Goal: Task Accomplishment & Management: Use online tool/utility

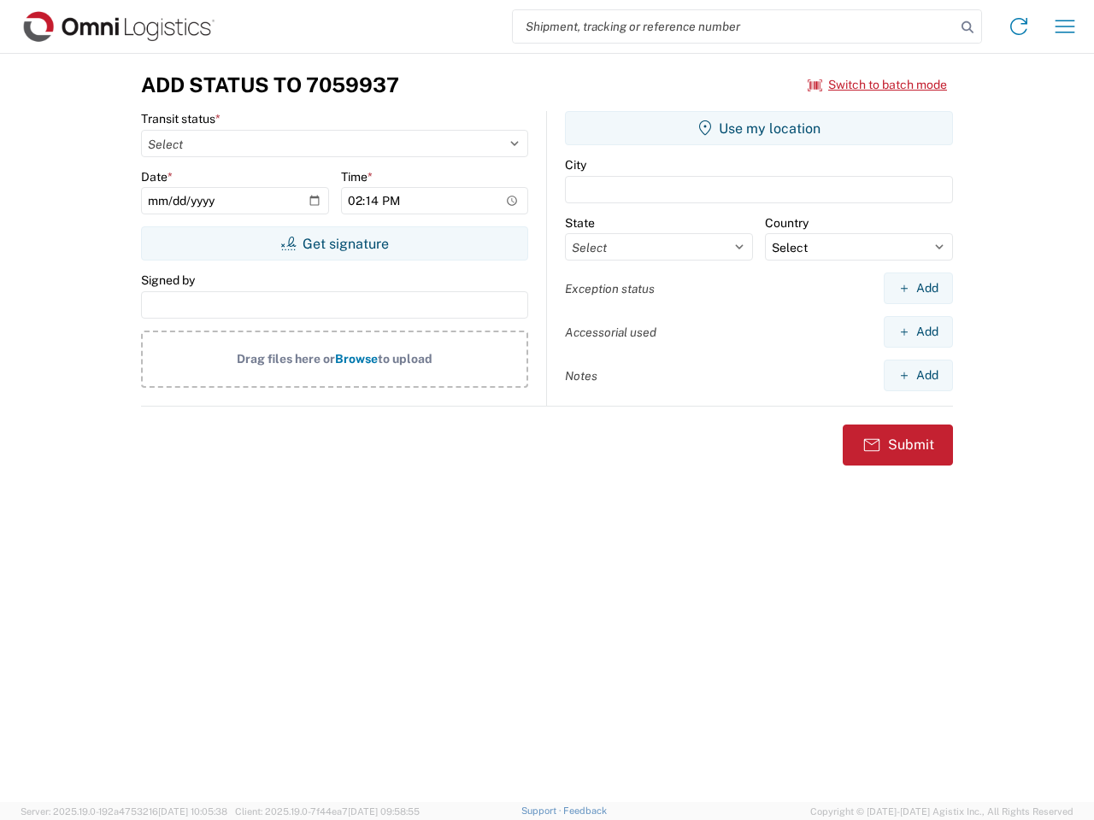
click at [734, 26] on input "search" at bounding box center [734, 26] width 443 height 32
click at [967, 27] on icon at bounding box center [968, 27] width 24 height 24
click at [1019, 26] on icon at bounding box center [1018, 26] width 27 height 27
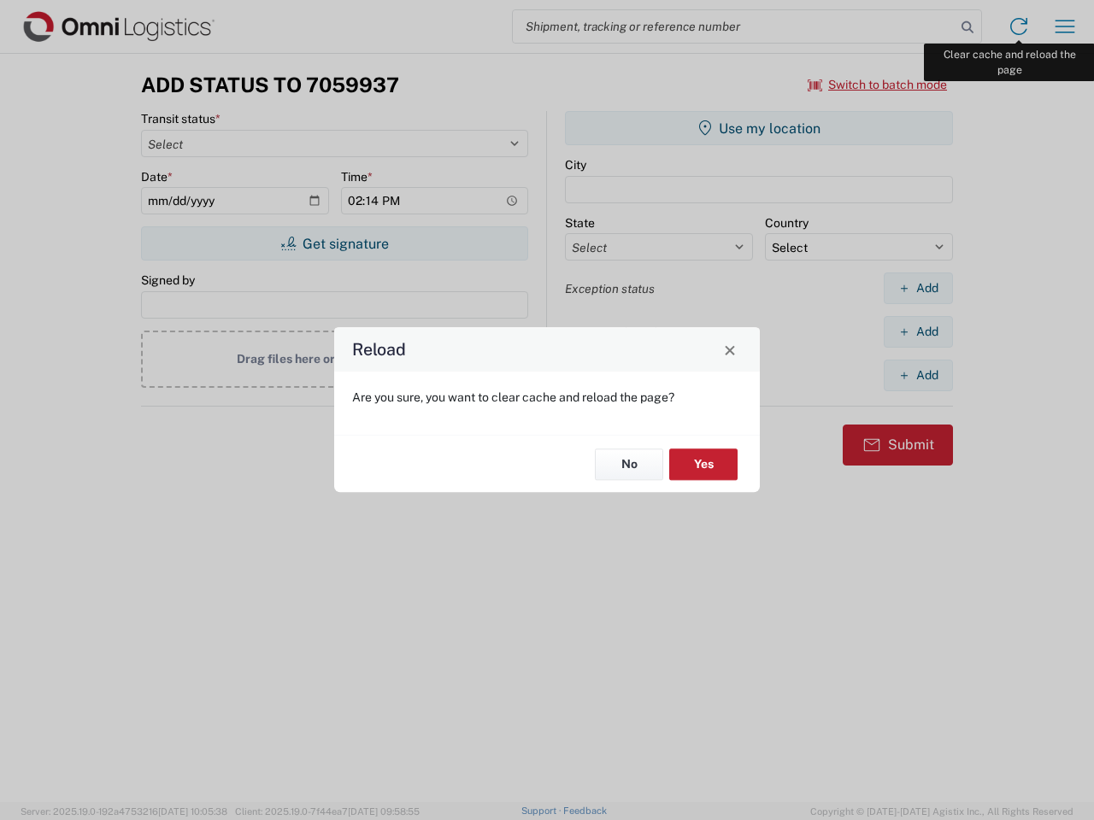
click at [1065, 26] on div "Reload Are you sure, you want to clear cache and reload the page? No Yes" at bounding box center [547, 410] width 1094 height 820
click at [878, 85] on div "Reload Are you sure, you want to clear cache and reload the page? No Yes" at bounding box center [547, 410] width 1094 height 820
click at [334, 244] on div "Reload Are you sure, you want to clear cache and reload the page? No Yes" at bounding box center [547, 410] width 1094 height 820
click at [759, 128] on div "Reload Are you sure, you want to clear cache and reload the page? No Yes" at bounding box center [547, 410] width 1094 height 820
click at [918, 288] on div "Reload Are you sure, you want to clear cache and reload the page? No Yes" at bounding box center [547, 410] width 1094 height 820
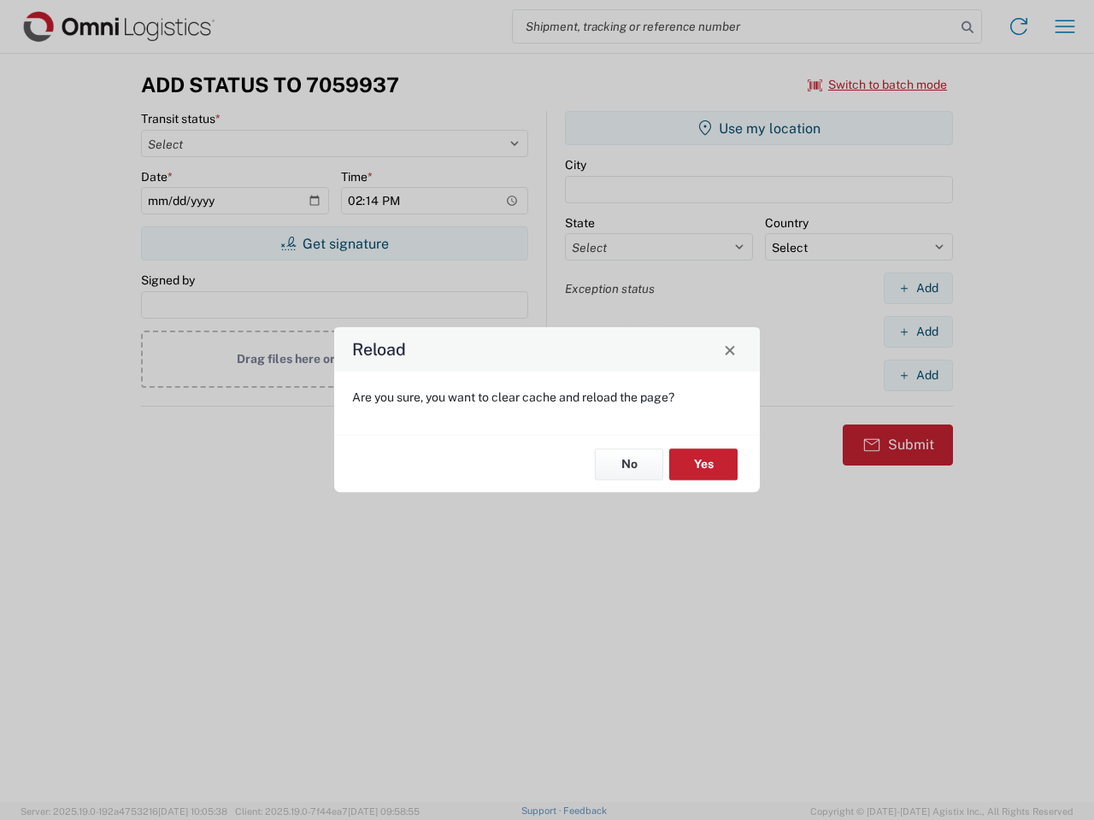
click at [918, 332] on div "Reload Are you sure, you want to clear cache and reload the page? No Yes" at bounding box center [547, 410] width 1094 height 820
click at [918, 375] on div "Reload Are you sure, you want to clear cache and reload the page? No Yes" at bounding box center [547, 410] width 1094 height 820
